Goal: Entertainment & Leisure: Consume media (video, audio)

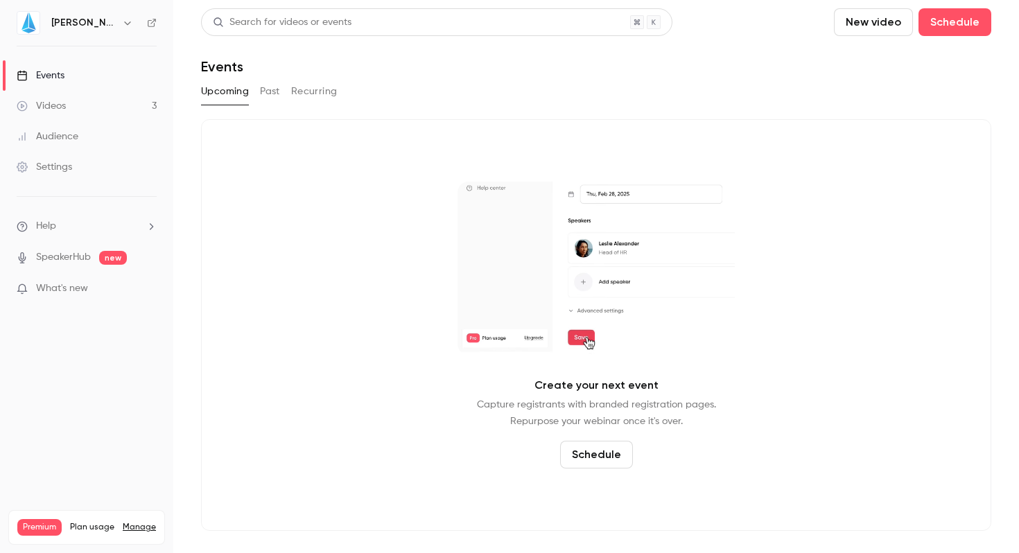
click at [275, 92] on button "Past" at bounding box center [270, 91] width 20 height 22
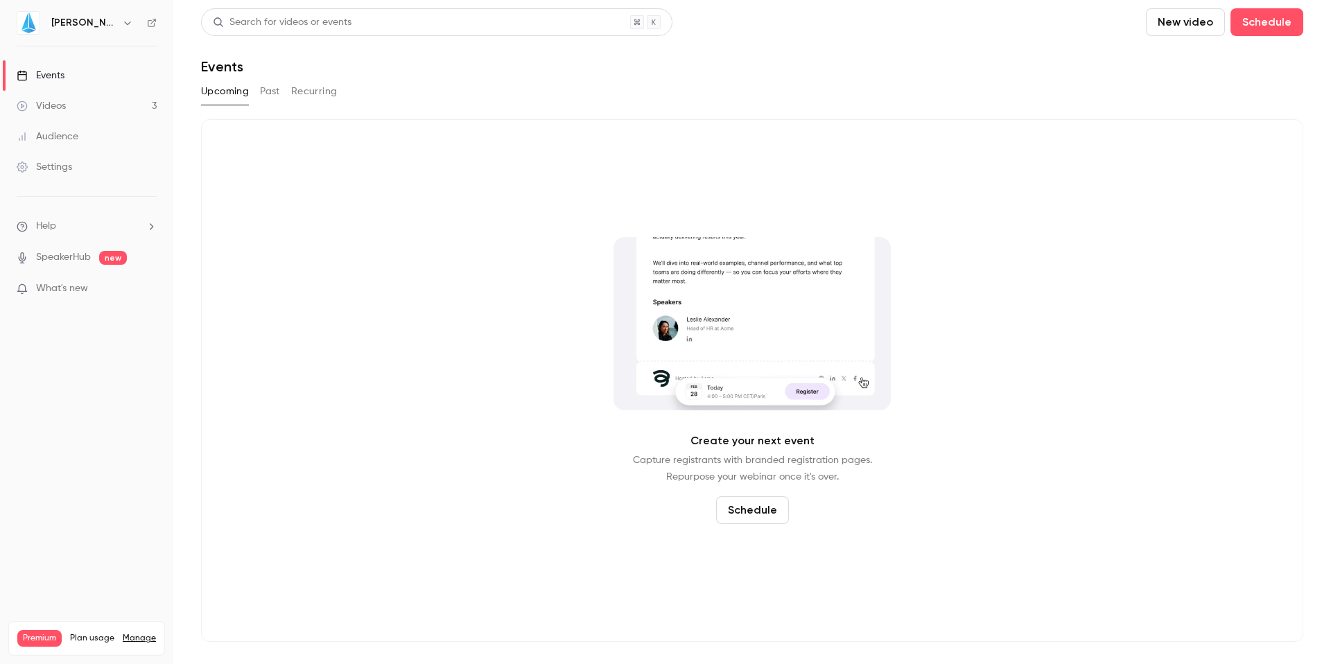
click at [272, 93] on button "Past" at bounding box center [270, 91] width 20 height 22
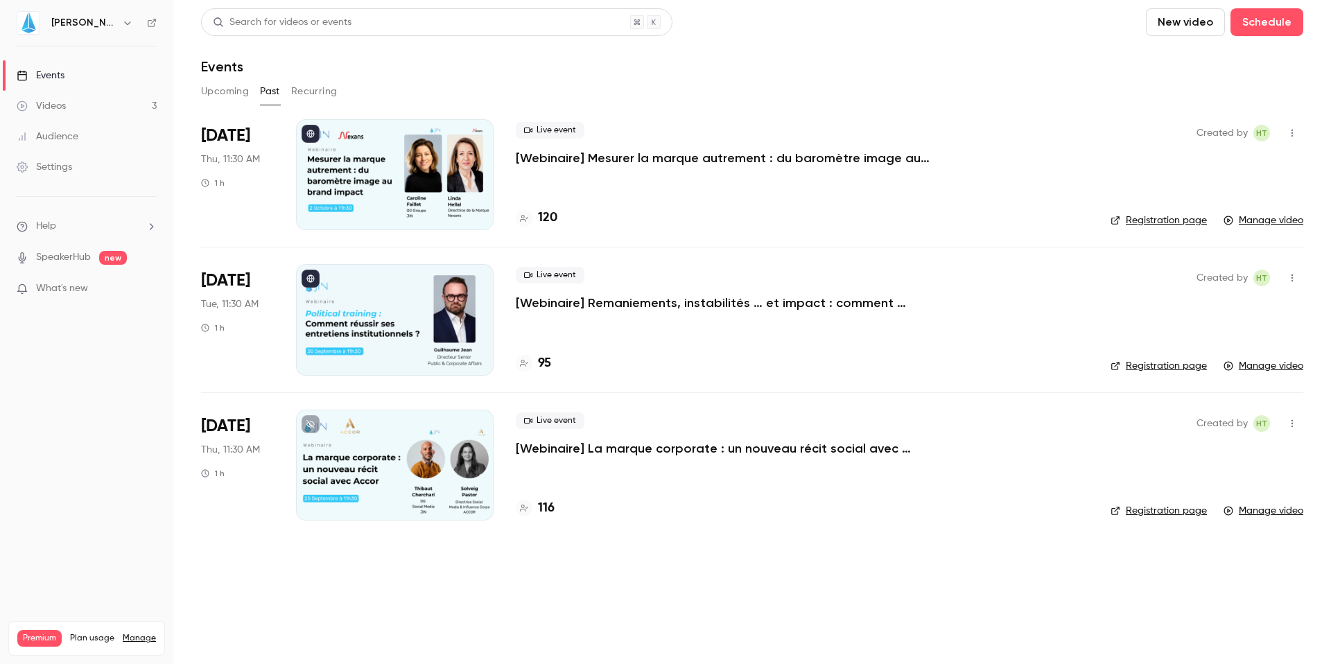
click at [568, 302] on p "[Webinaire] Remaniements, instabilités … et impact : comment réussir ses entret…" at bounding box center [724, 303] width 416 height 17
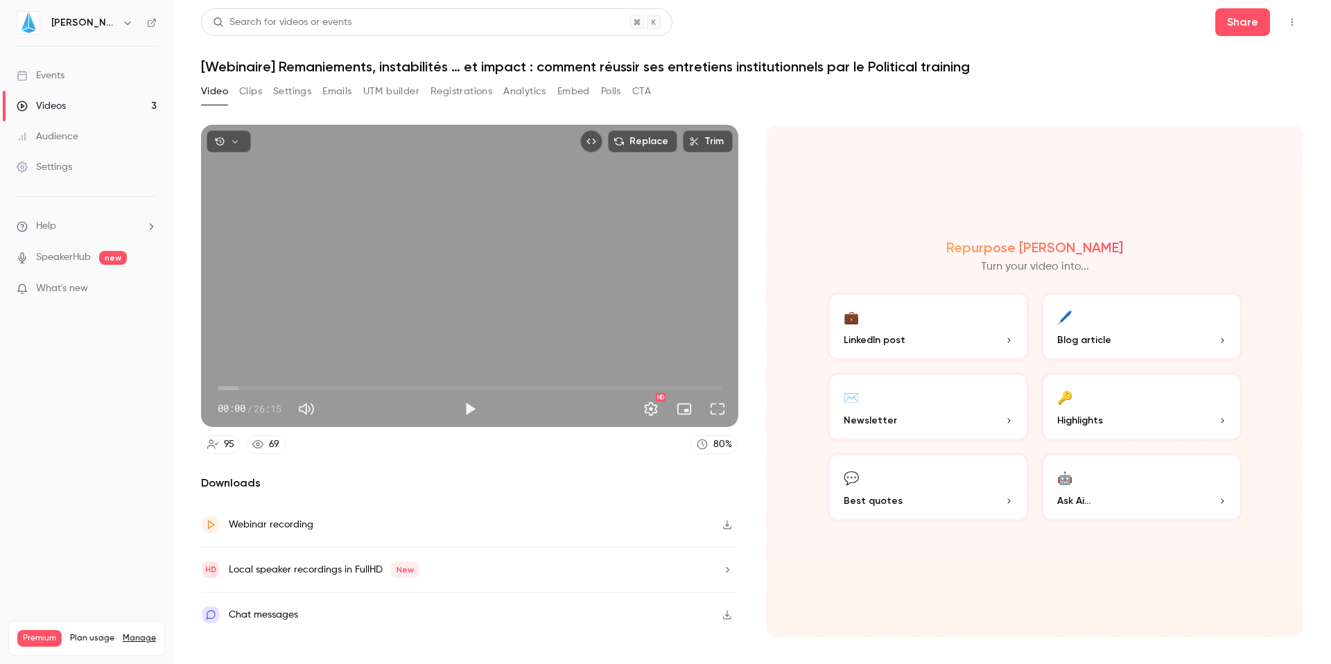
click at [230, 138] on icon "button" at bounding box center [235, 142] width 10 height 10
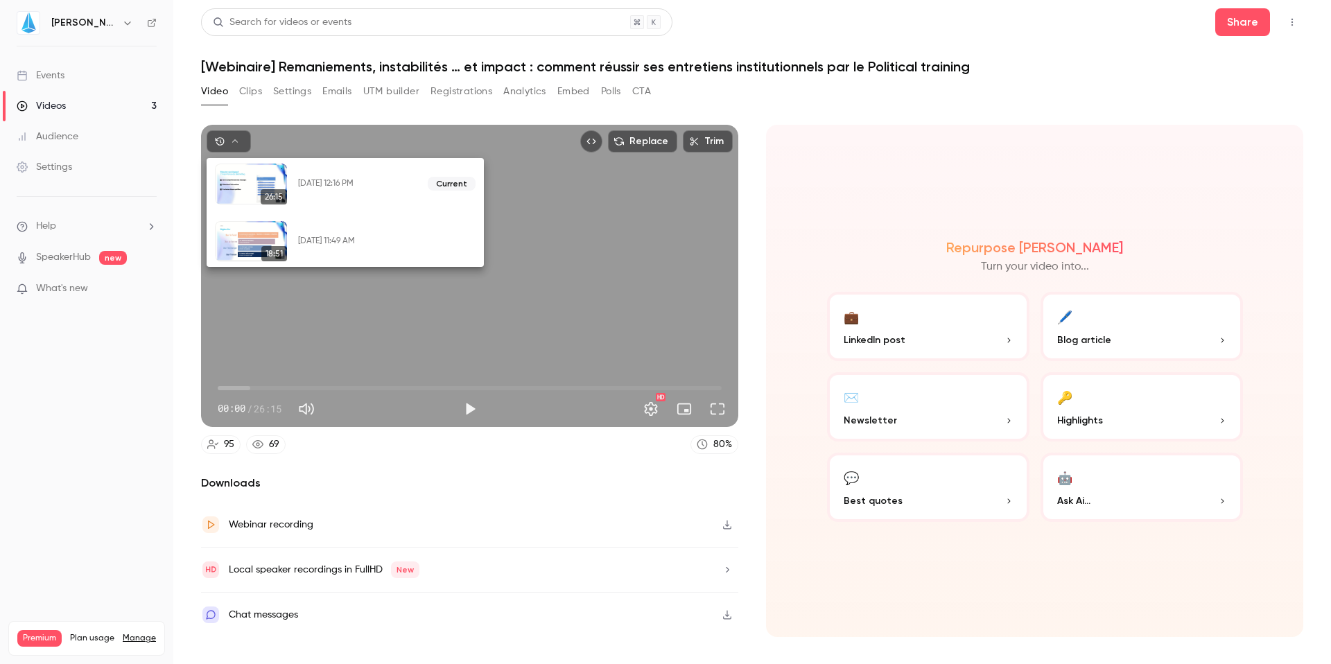
click at [250, 189] on div at bounding box center [251, 184] width 72 height 41
click at [312, 184] on div "[DATE] 12:16 PM" at bounding box center [357, 183] width 119 height 11
click at [247, 245] on div at bounding box center [251, 241] width 72 height 41
click at [430, 240] on button "Restore" at bounding box center [420, 241] width 56 height 22
click at [466, 415] on div at bounding box center [665, 332] width 1331 height 664
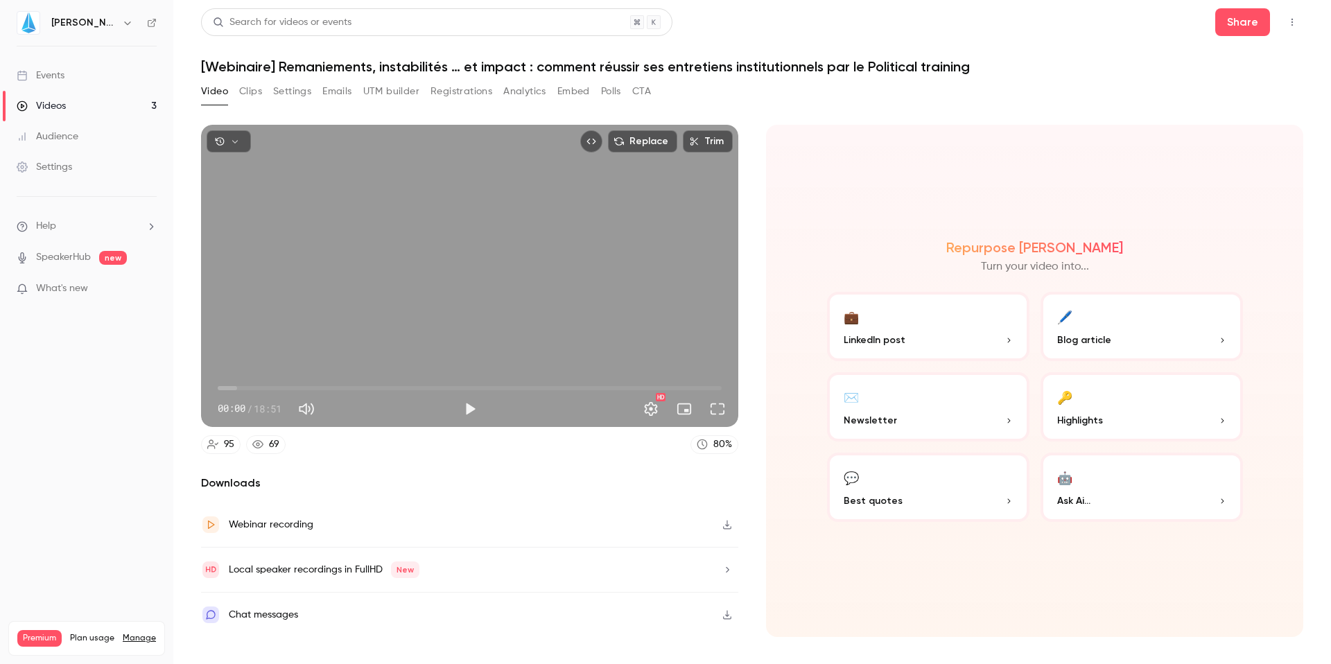
click at [474, 412] on button "Play" at bounding box center [470, 409] width 28 height 28
click at [230, 387] on span "00:03" at bounding box center [470, 388] width 504 height 22
drag, startPoint x: 225, startPoint y: 385, endPoint x: 88, endPoint y: 383, distance: 137.3
click at [88, 383] on div "JIN Events Videos 3 Audience Settings Help SpeakerHub new What's new Premium Pl…" at bounding box center [665, 332] width 1331 height 664
click at [650, 412] on button "Settings" at bounding box center [651, 409] width 28 height 28
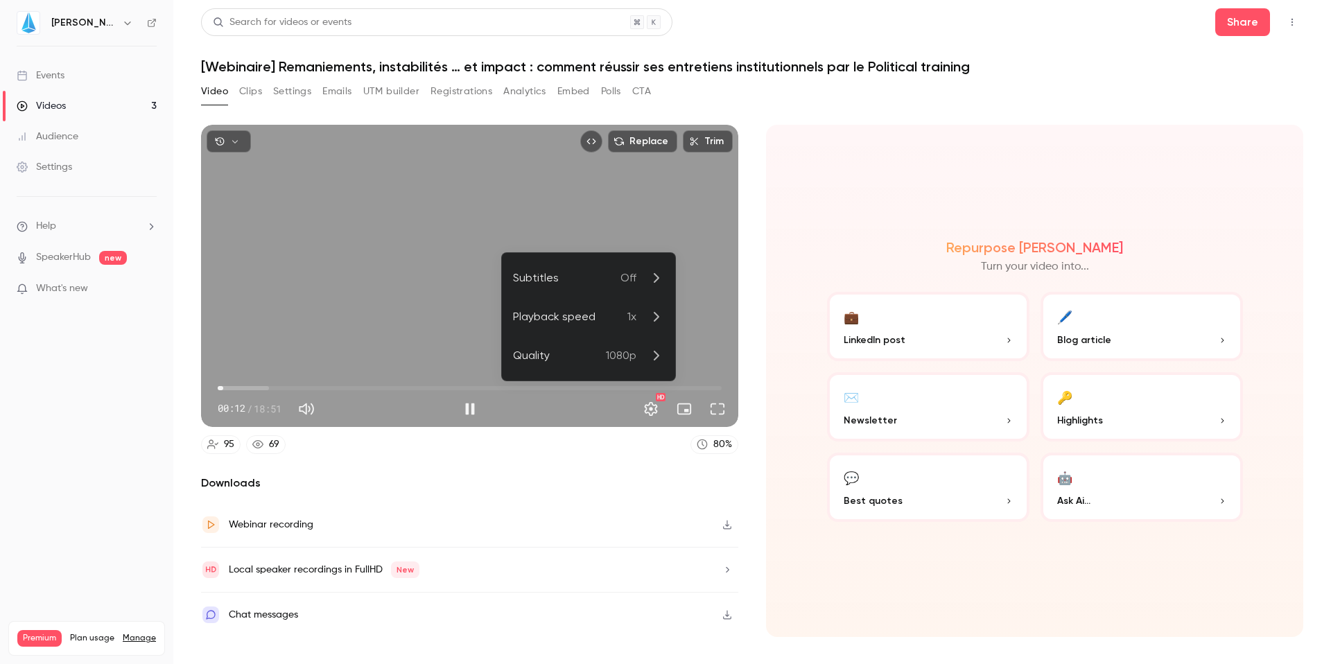
click at [847, 171] on div at bounding box center [665, 332] width 1331 height 664
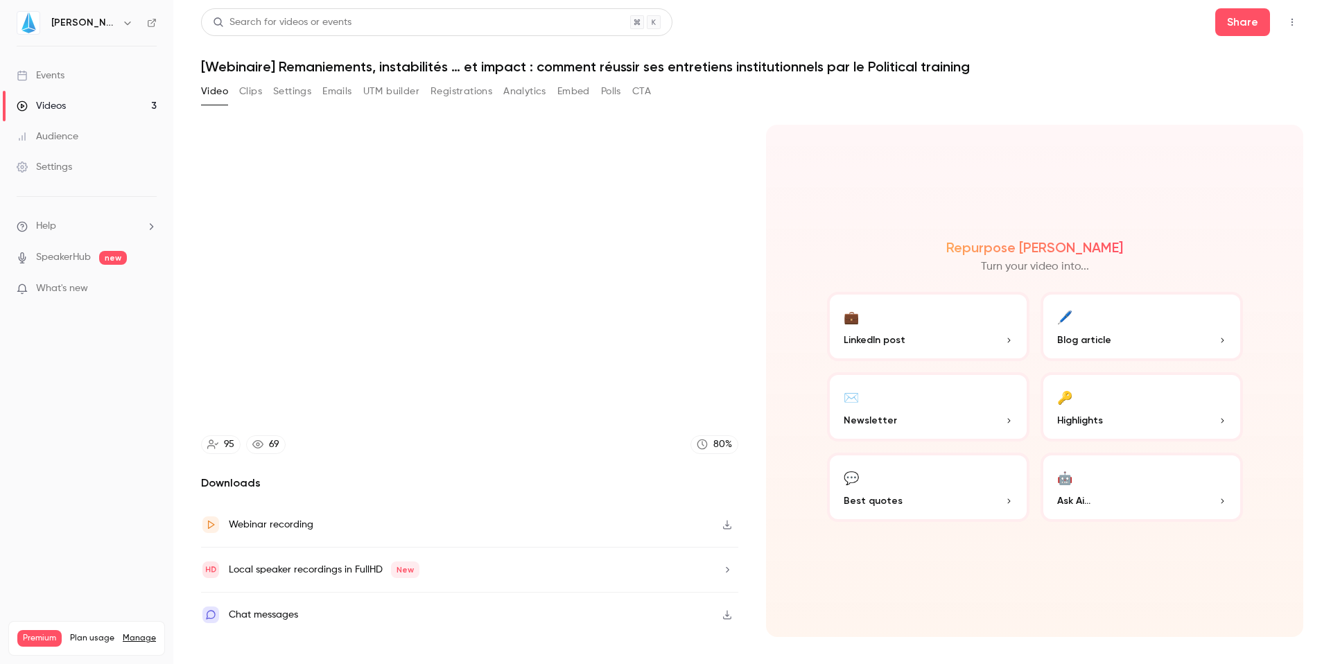
click at [728, 526] on icon "button" at bounding box center [727, 525] width 11 height 10
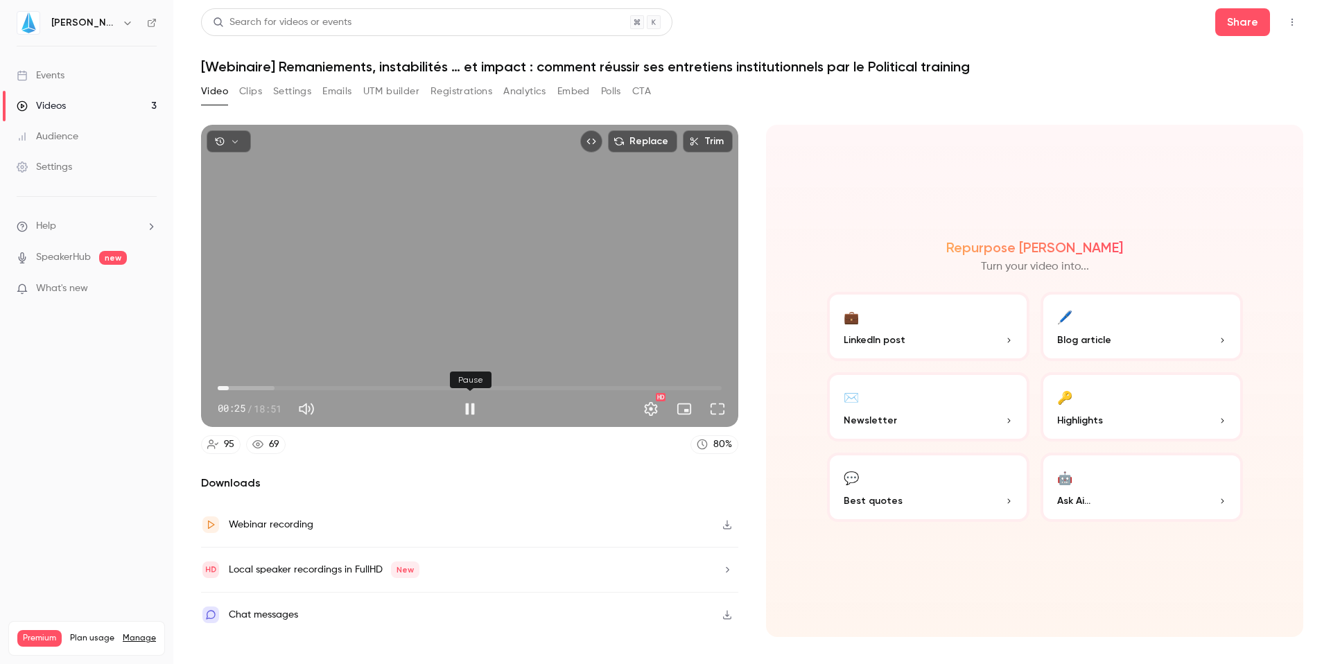
click at [479, 412] on button "Pause" at bounding box center [470, 409] width 28 height 28
click at [468, 412] on button "Play" at bounding box center [470, 409] width 28 height 28
click at [468, 412] on button "Pause" at bounding box center [470, 409] width 28 height 28
click at [231, 138] on icon "button" at bounding box center [235, 142] width 10 height 10
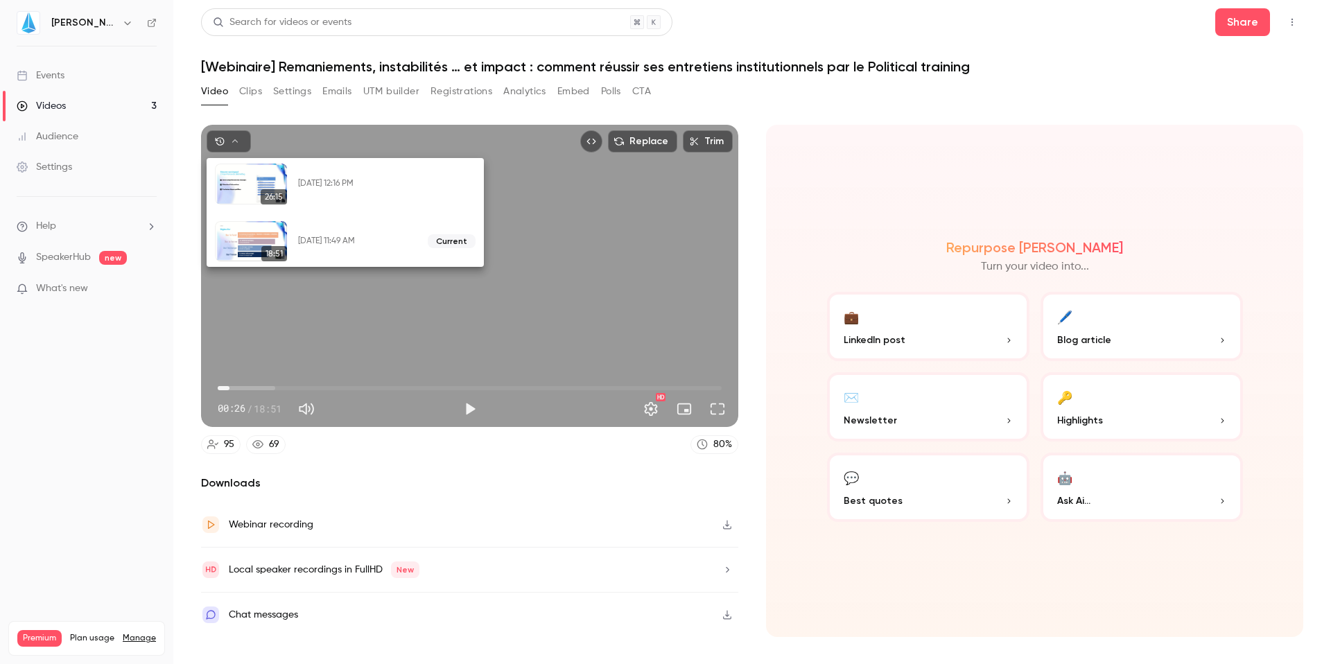
click at [948, 215] on div at bounding box center [665, 332] width 1331 height 664
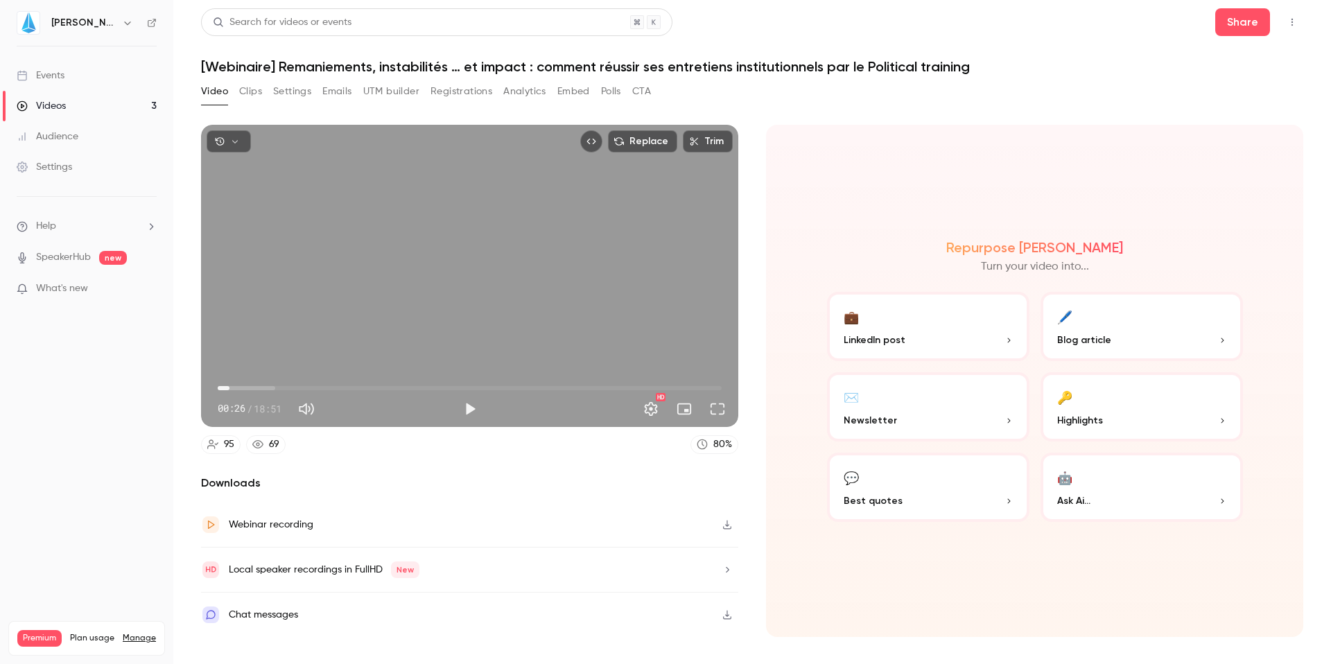
click at [239, 142] on icon "button" at bounding box center [235, 142] width 10 height 10
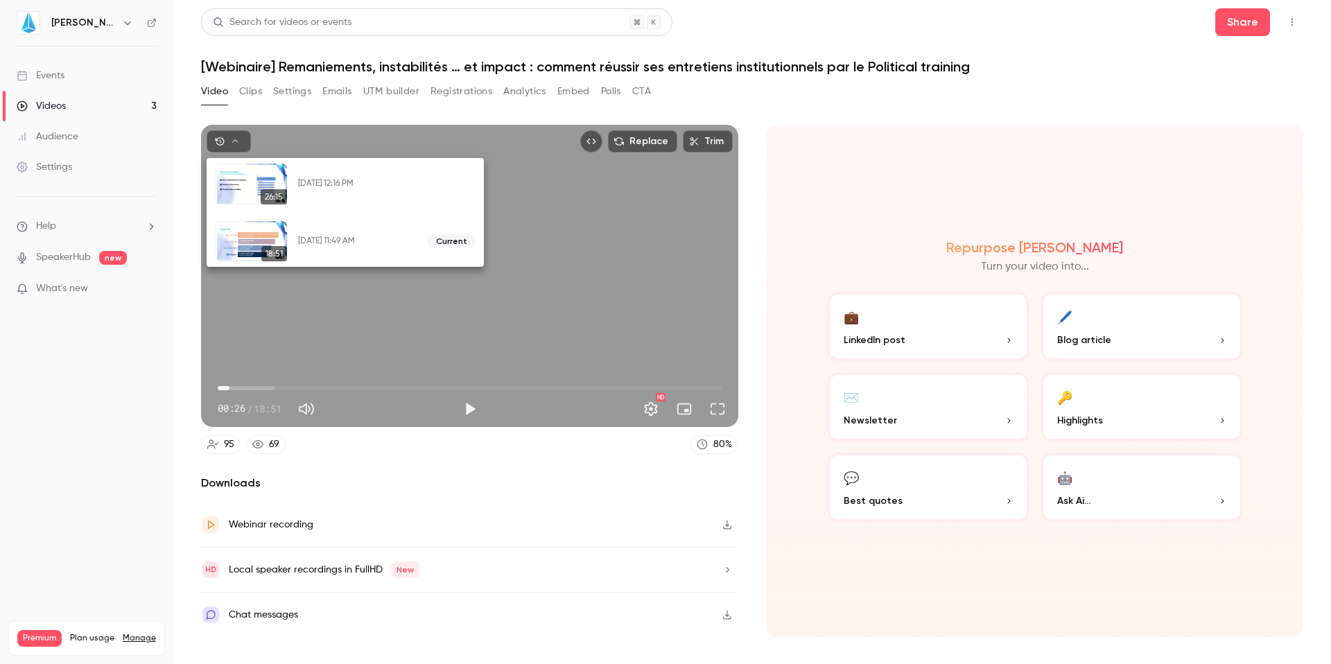
click at [425, 184] on button "Restore" at bounding box center [420, 184] width 56 height 22
type input "*"
click at [917, 238] on div at bounding box center [665, 332] width 1331 height 664
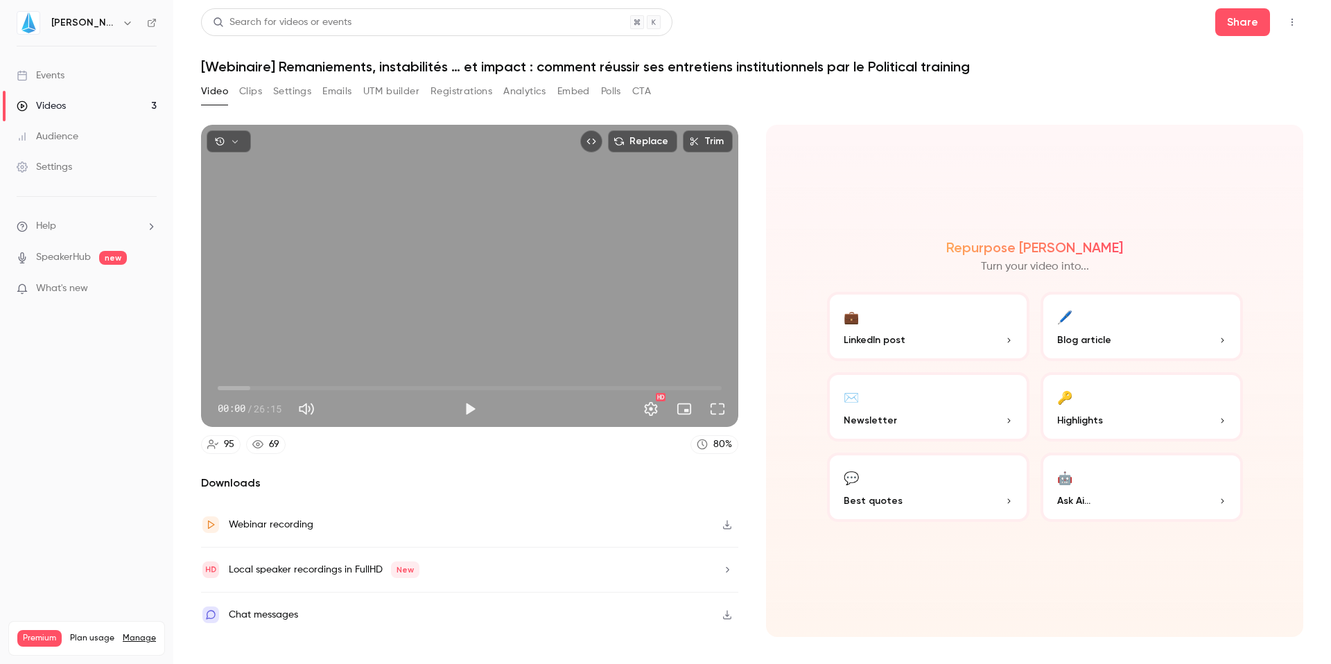
click at [238, 141] on icon "button" at bounding box center [235, 142] width 10 height 10
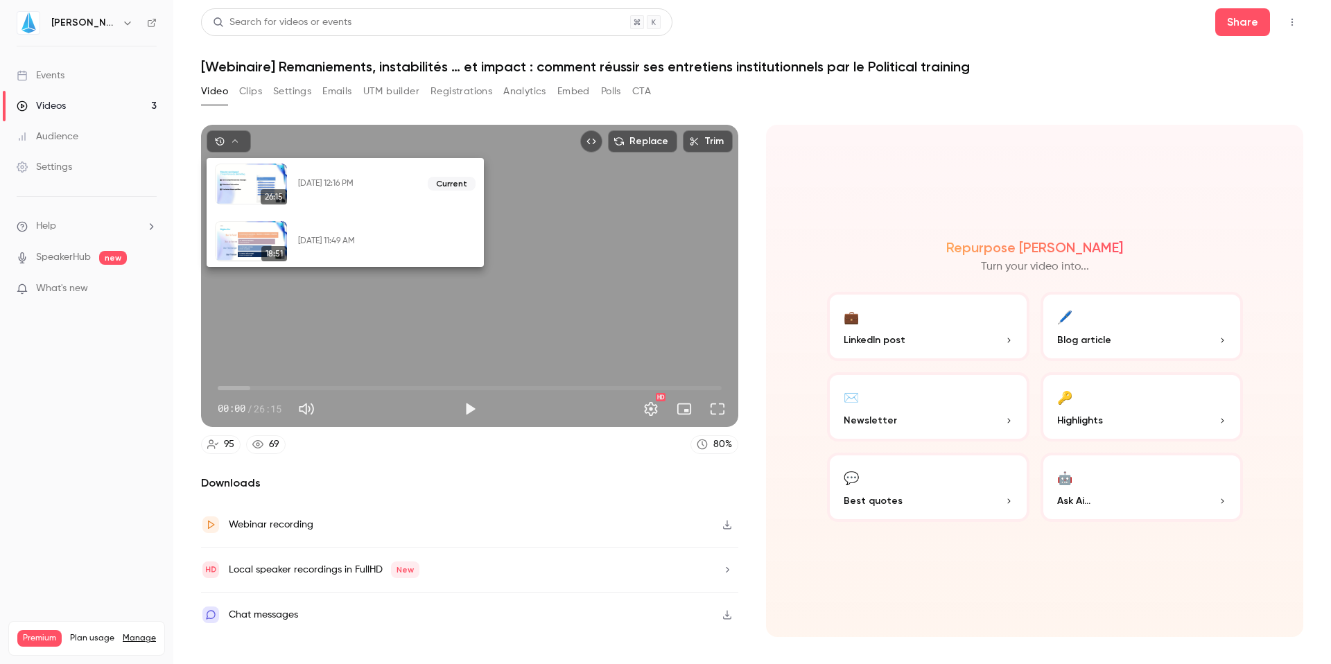
click at [815, 162] on div at bounding box center [665, 332] width 1331 height 664
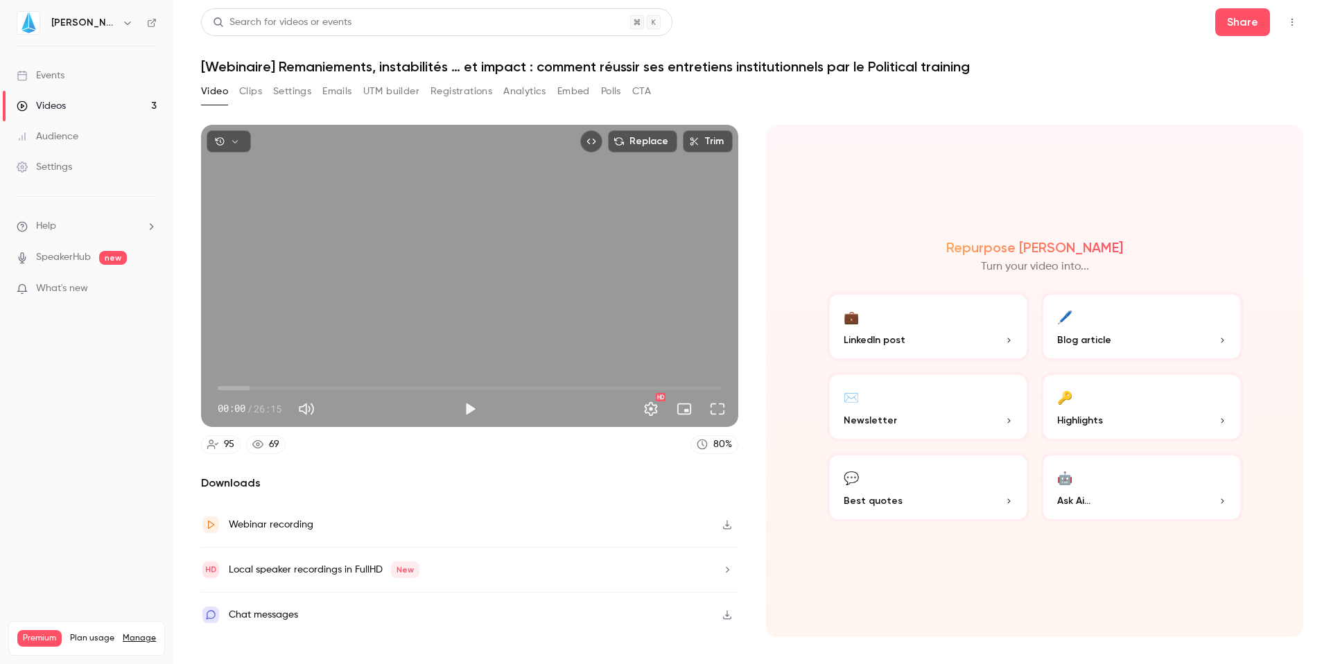
click at [722, 521] on icon "button" at bounding box center [727, 525] width 11 height 10
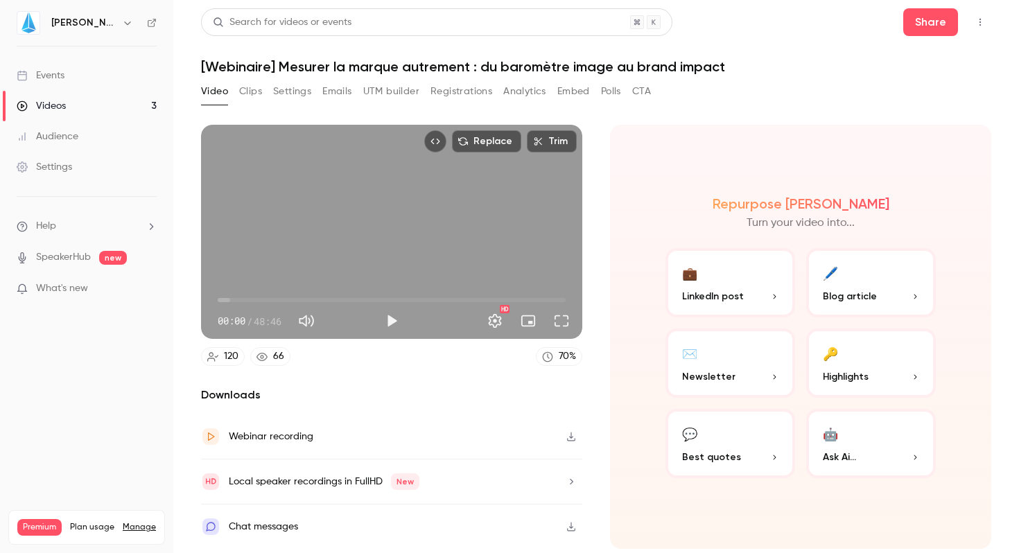
click at [864, 361] on button "🔑 Highlights" at bounding box center [871, 363] width 130 height 69
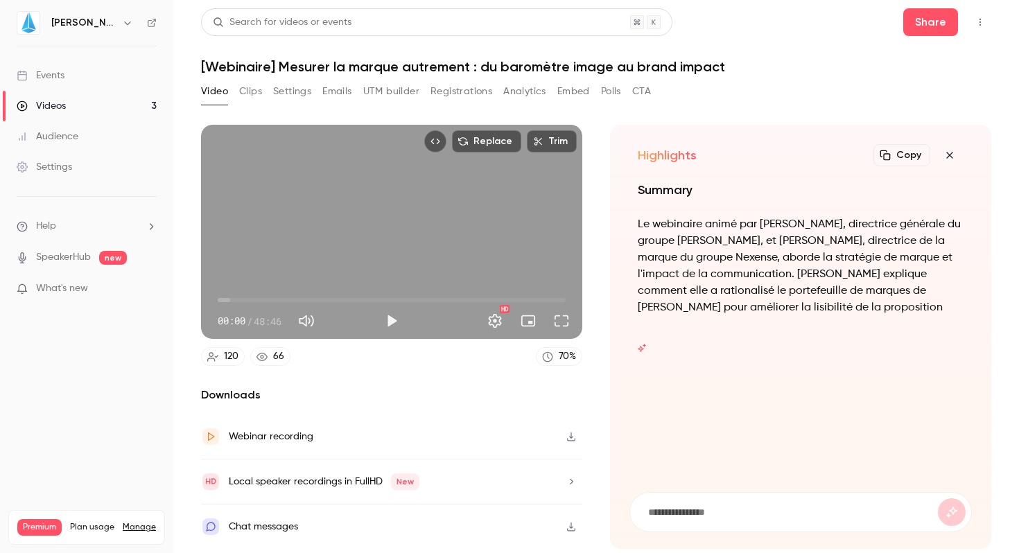
click at [951, 155] on icon "button" at bounding box center [949, 155] width 17 height 11
